Goal: Task Accomplishment & Management: Manage account settings

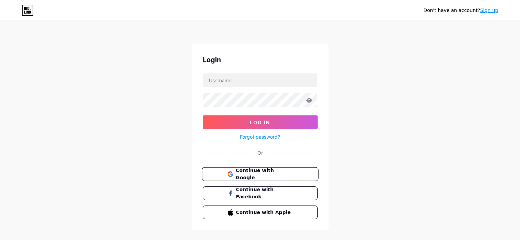
type input "[DOMAIN_NAME][EMAIL_ADDRESS][DOMAIN_NAME]"
click at [244, 175] on span "Continue with Google" at bounding box center [264, 174] width 57 height 15
